Goal: Task Accomplishment & Management: Use online tool/utility

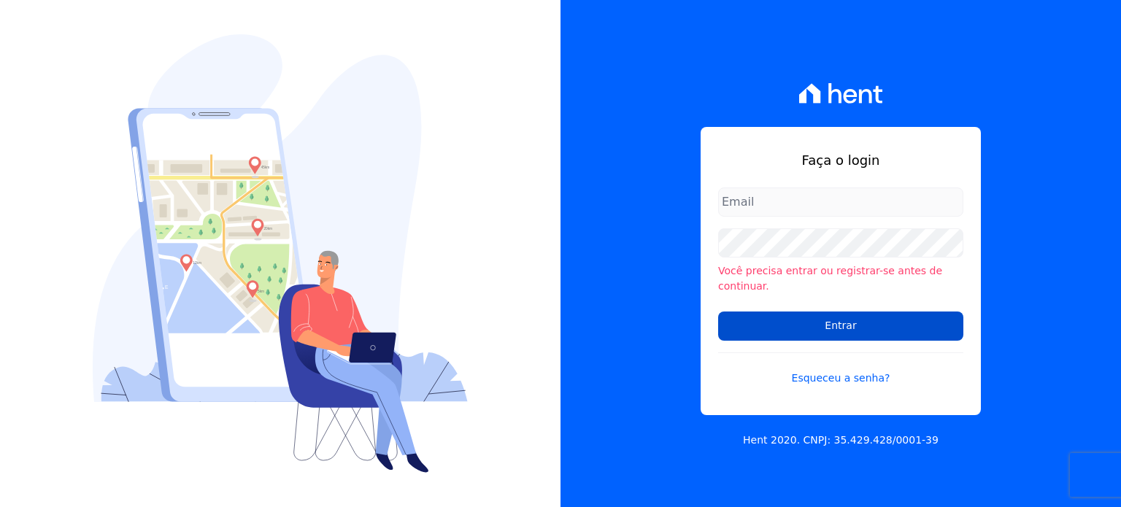
type input "[PERSON_NAME][EMAIL_ADDRESS][DOMAIN_NAME]"
click at [876, 311] on input "Entrar" at bounding box center [840, 325] width 245 height 29
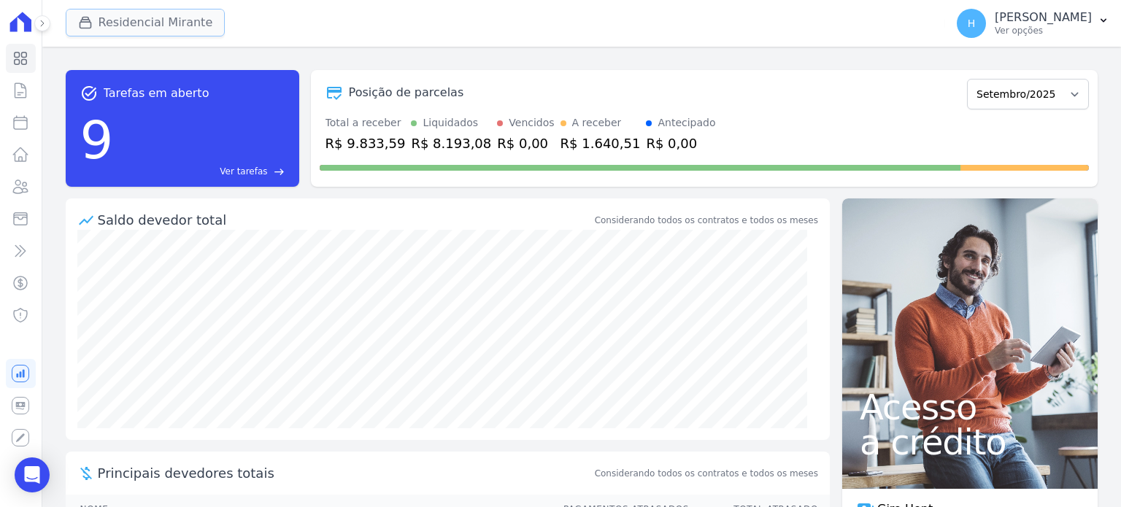
click at [134, 20] on button "Residencial Mirante" at bounding box center [146, 23] width 160 height 28
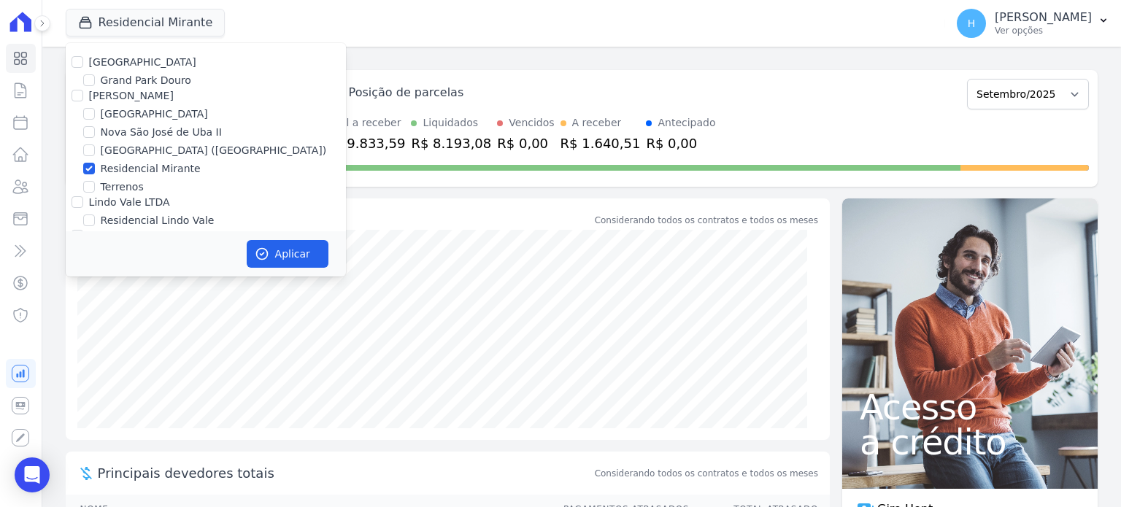
click at [101, 61] on label "[GEOGRAPHIC_DATA]" at bounding box center [142, 62] width 107 height 12
click at [83, 61] on input "[GEOGRAPHIC_DATA]" at bounding box center [77, 62] width 12 height 12
checkbox input "true"
click at [99, 100] on label "[PERSON_NAME]" at bounding box center [131, 96] width 85 height 12
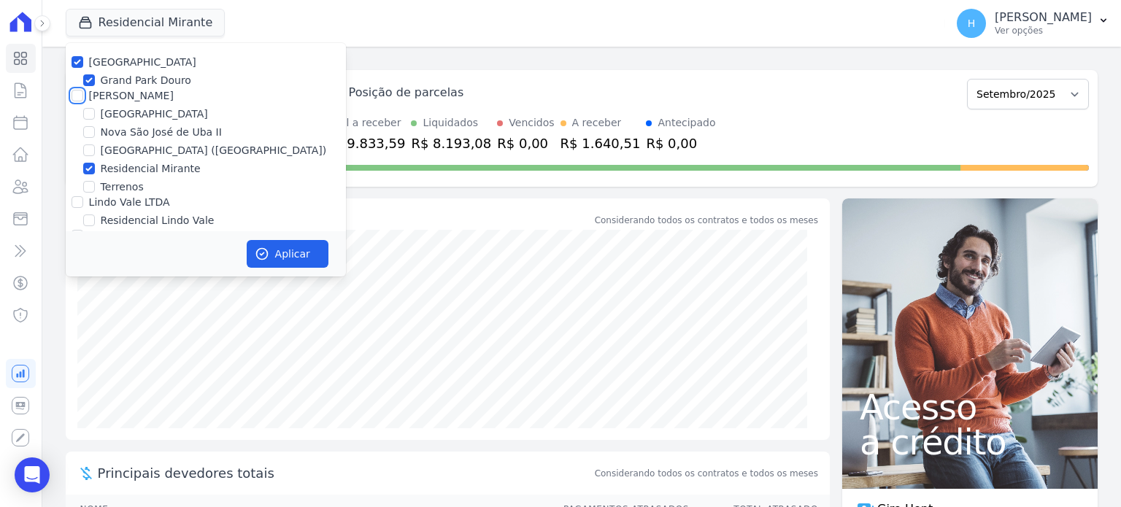
click at [83, 100] on input "[PERSON_NAME]" at bounding box center [77, 96] width 12 height 12
checkbox input "true"
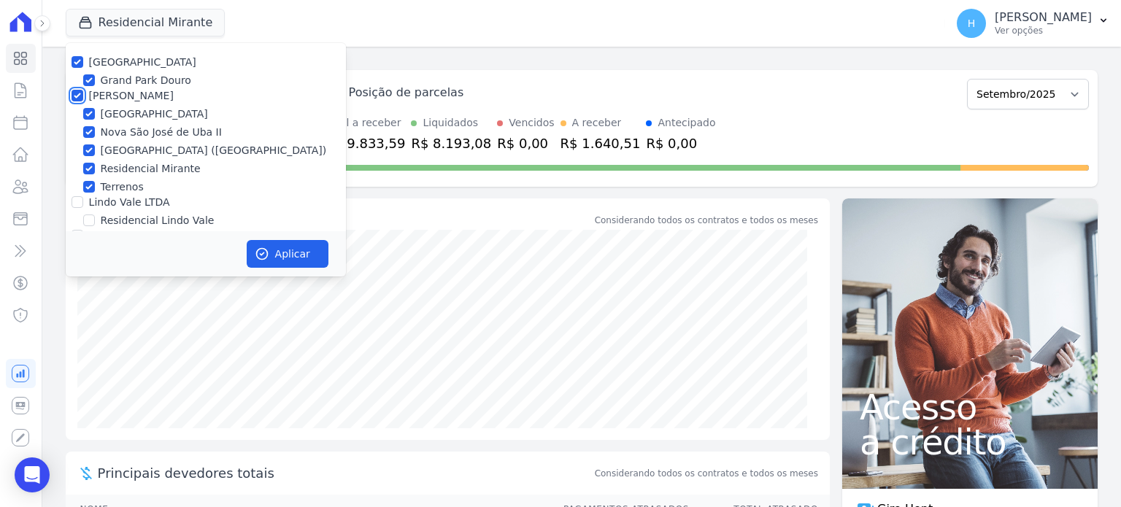
checkbox input "true"
click at [113, 204] on label "Lindo Vale LTDA" at bounding box center [129, 202] width 81 height 12
click at [83, 204] on input "Lindo Vale LTDA" at bounding box center [77, 202] width 12 height 12
checkbox input "true"
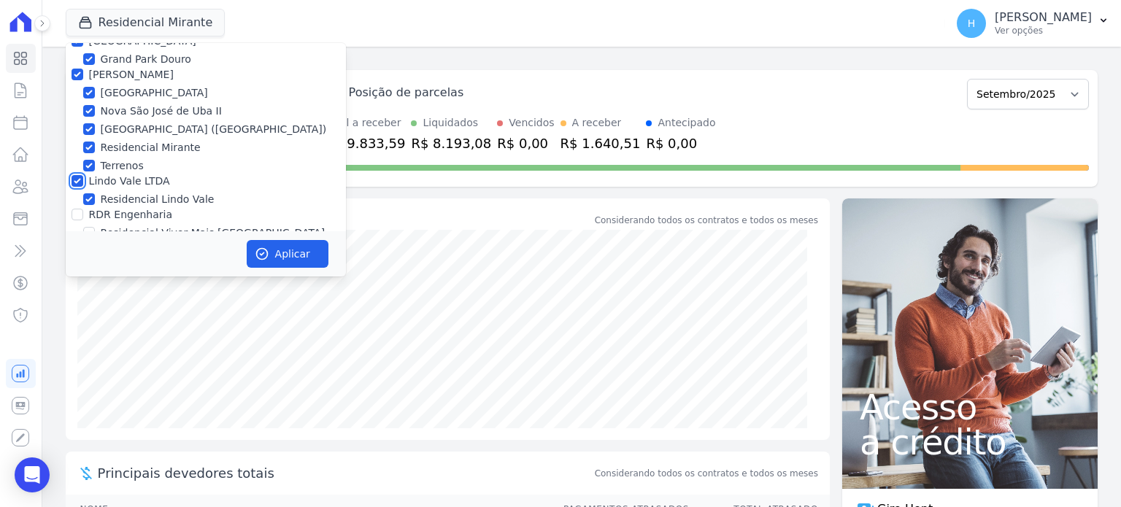
scroll to position [42, 0]
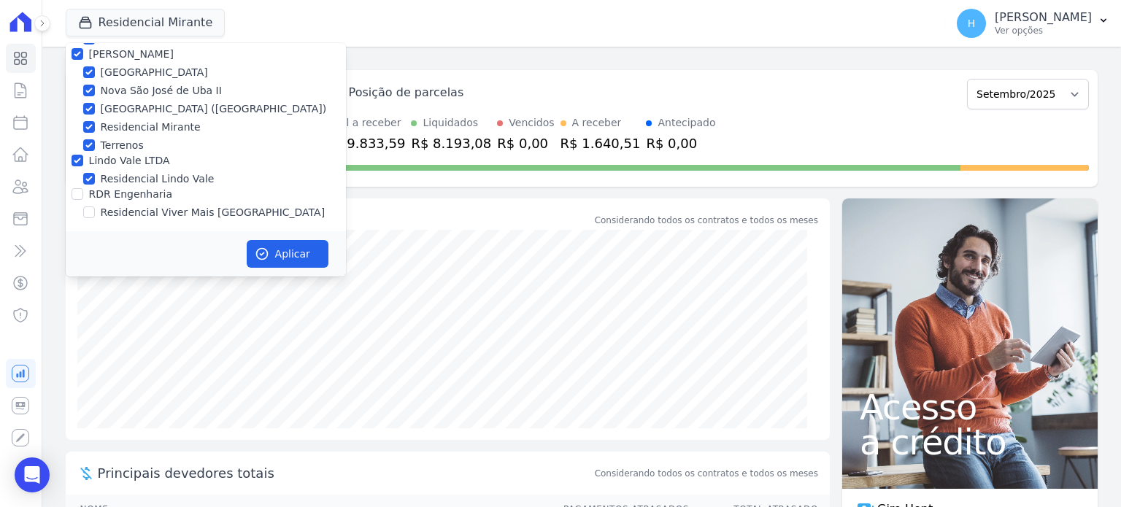
click at [124, 195] on label "RDR Engenharia" at bounding box center [130, 194] width 83 height 12
click at [83, 195] on input "RDR Engenharia" at bounding box center [77, 194] width 12 height 12
checkbox input "true"
click at [303, 258] on button "Aplicar" at bounding box center [288, 254] width 82 height 28
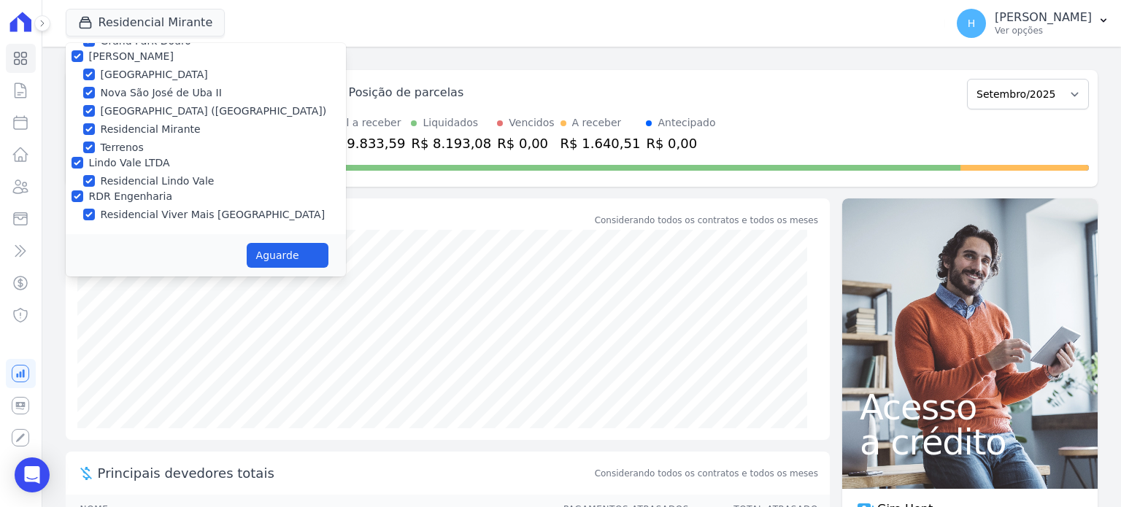
scroll to position [39, 0]
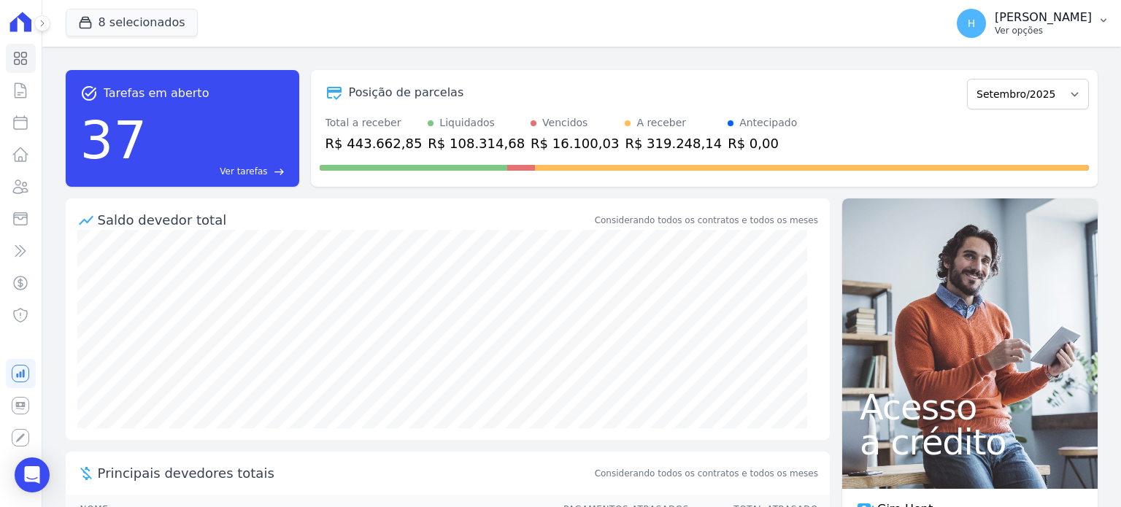
click at [1083, 14] on p "Hellen Vilaça" at bounding box center [1042, 17] width 97 height 15
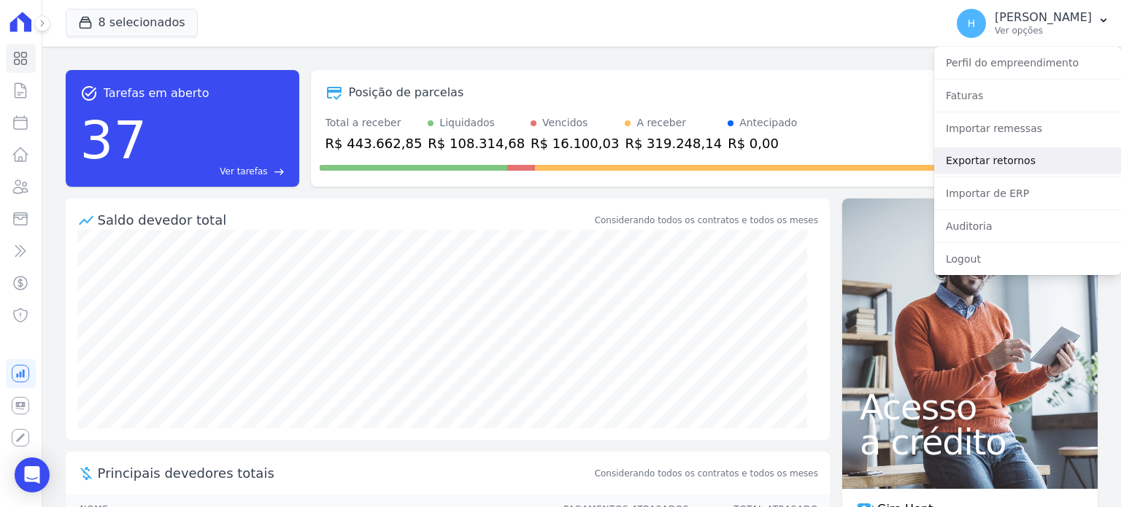
click at [983, 158] on link "Exportar retornos" at bounding box center [1027, 160] width 187 height 26
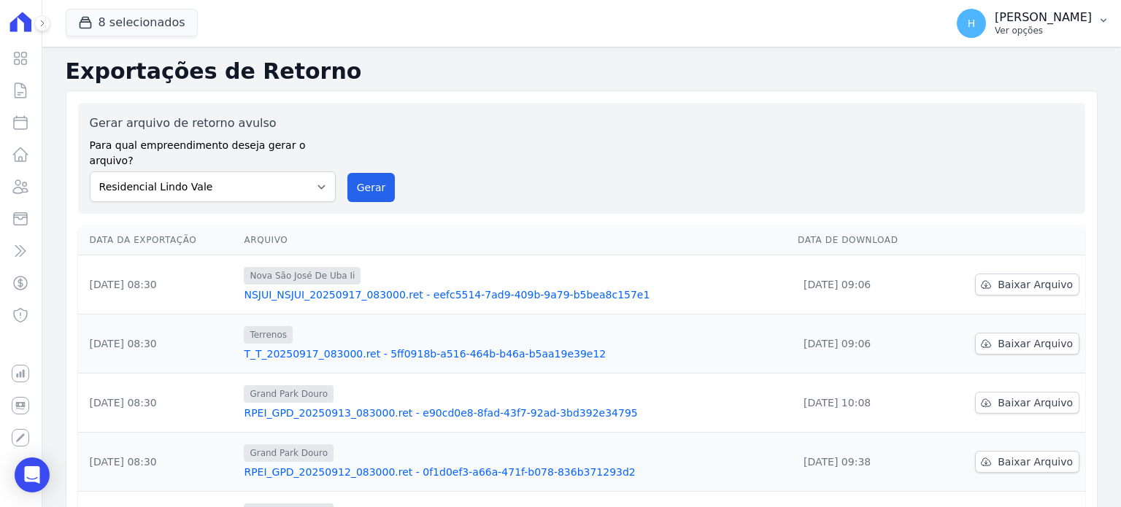
click at [1099, 27] on button "H Hellen Vilaça Ver opções" at bounding box center [1033, 23] width 176 height 41
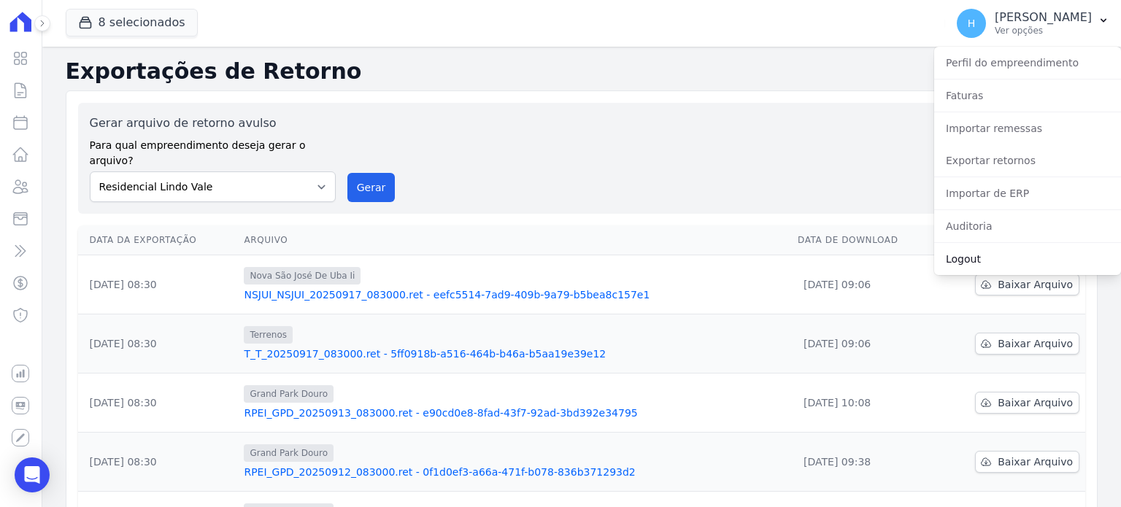
click at [996, 251] on link "Logout" at bounding box center [1027, 259] width 187 height 26
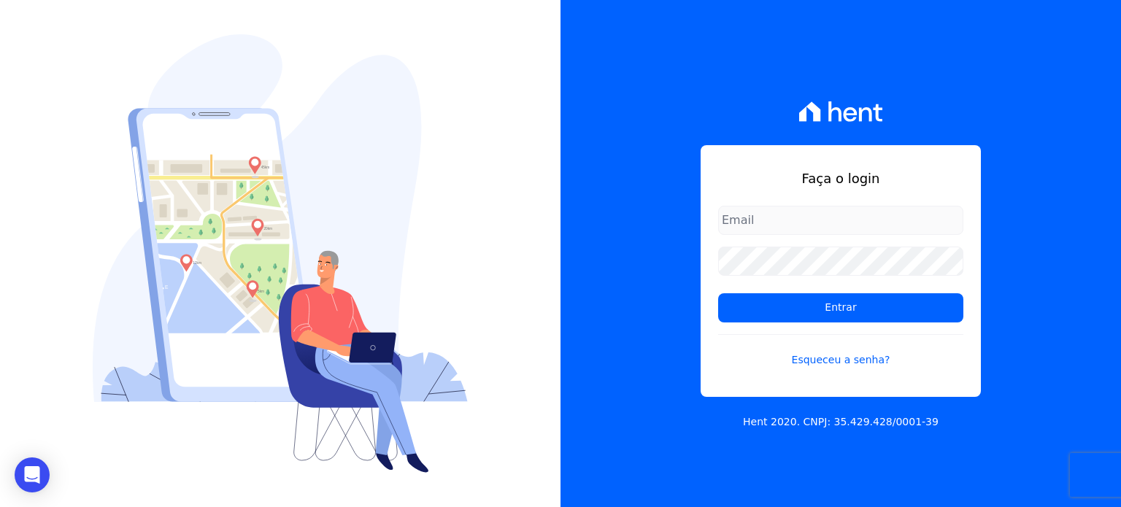
type input "[PERSON_NAME][EMAIL_ADDRESS][DOMAIN_NAME]"
